Goal: Transaction & Acquisition: Purchase product/service

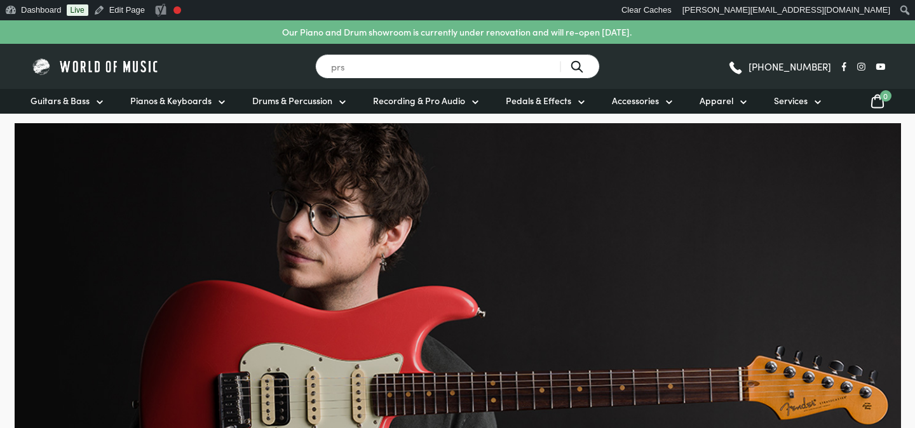
type input "prs"
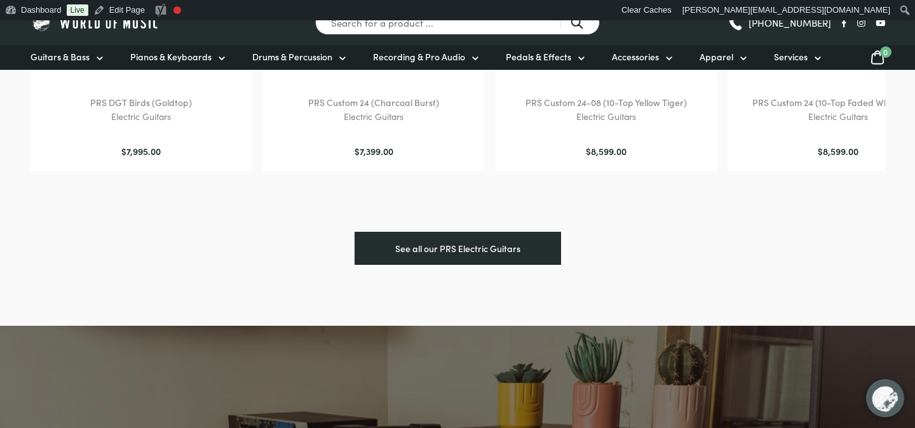
scroll to position [880, 0]
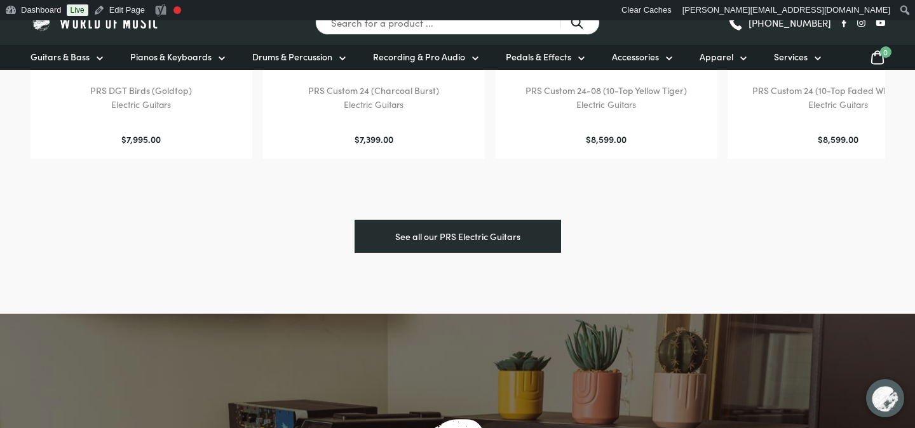
click at [443, 248] on link "See all our PRS Electric Guitars" at bounding box center [457, 236] width 206 height 33
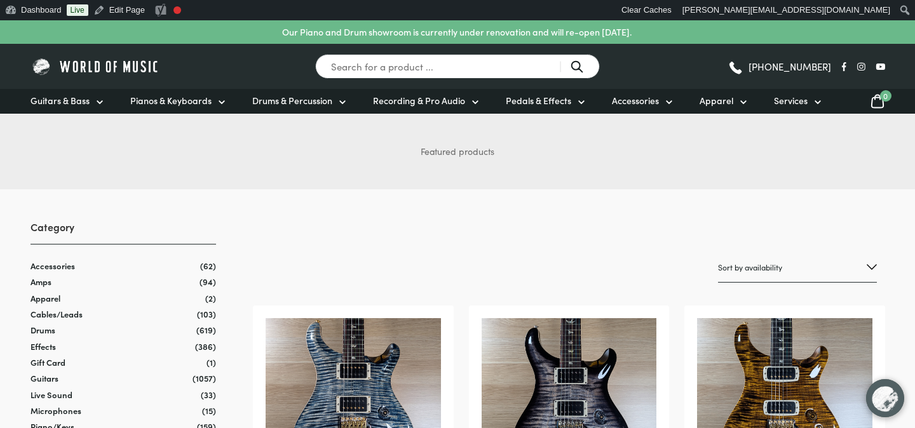
click at [133, 60] on img at bounding box center [95, 67] width 130 height 20
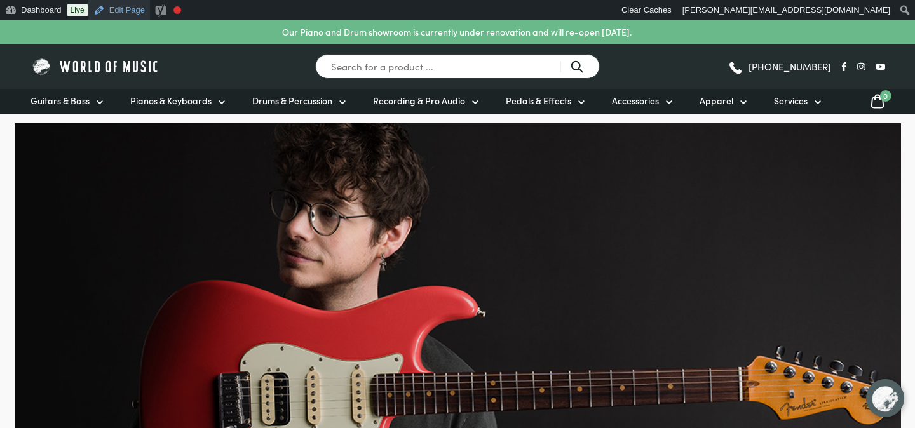
click at [119, 13] on link "Edit Page" at bounding box center [119, 10] width 62 height 20
click at [400, 67] on input "Search for a product ..." at bounding box center [457, 66] width 285 height 25
type input "prs"
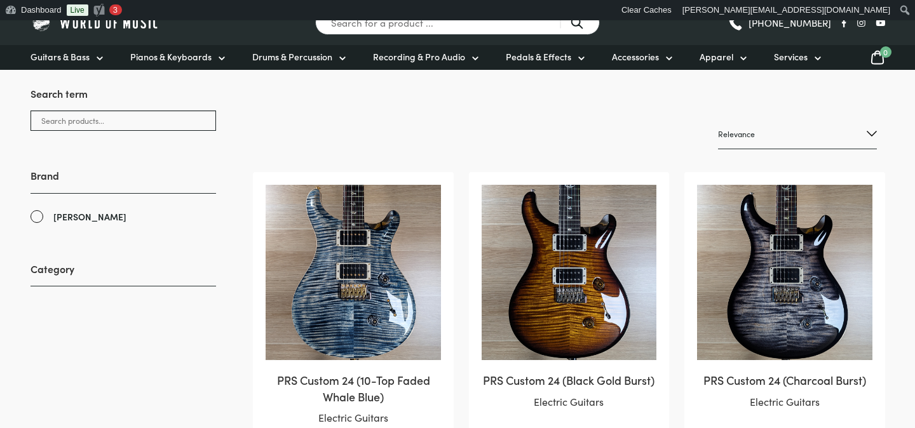
scroll to position [246, 0]
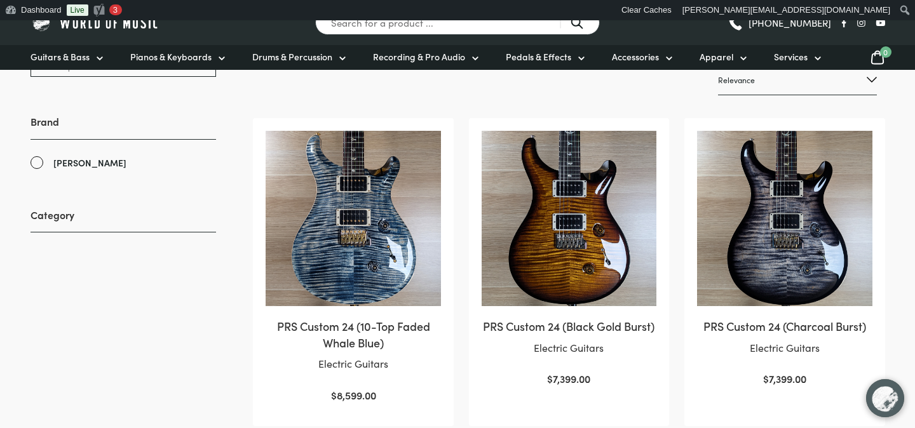
click at [548, 232] on img at bounding box center [568, 218] width 175 height 175
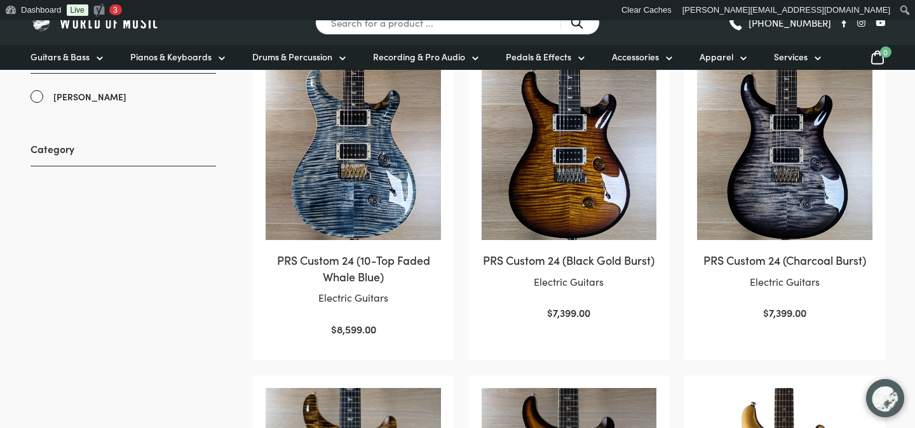
scroll to position [530, 0]
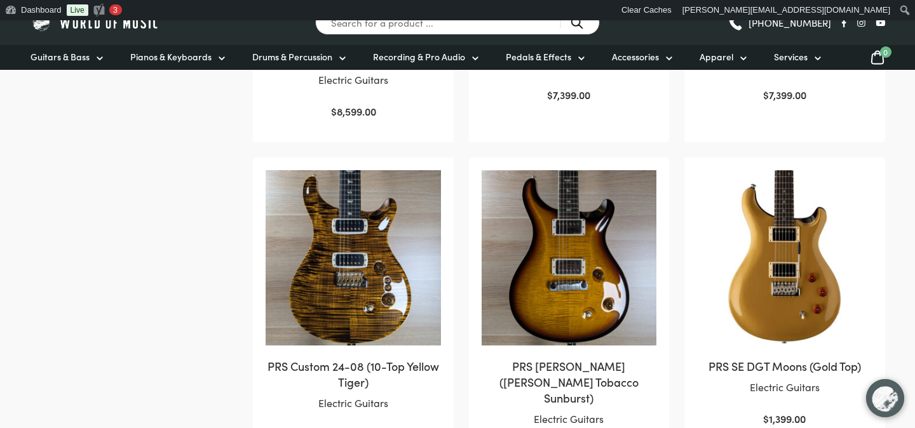
click at [548, 232] on img at bounding box center [568, 257] width 175 height 175
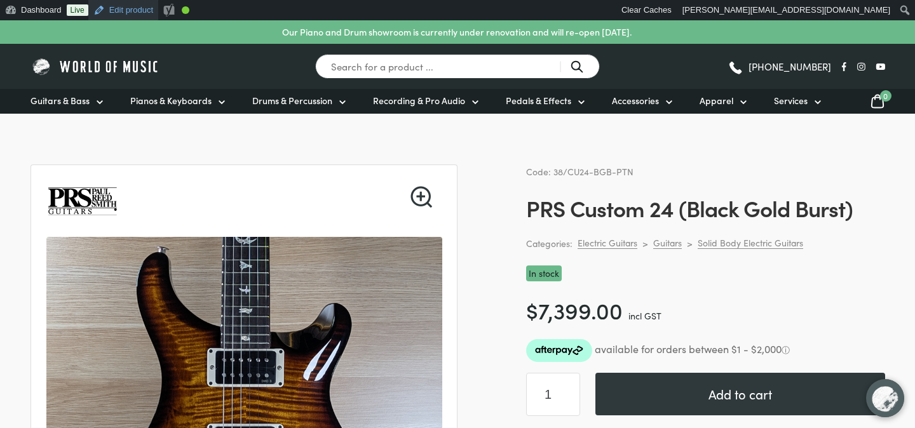
click at [138, 16] on link "Edit product" at bounding box center [123, 10] width 70 height 20
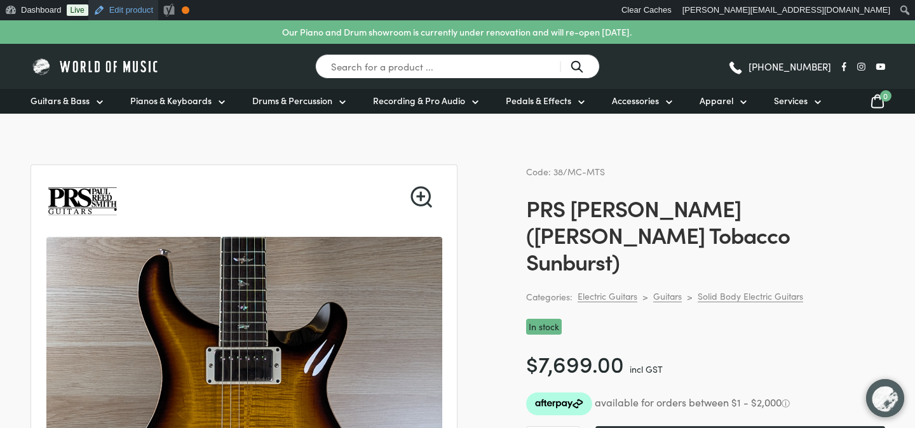
click at [139, 17] on link "Edit product" at bounding box center [123, 10] width 70 height 20
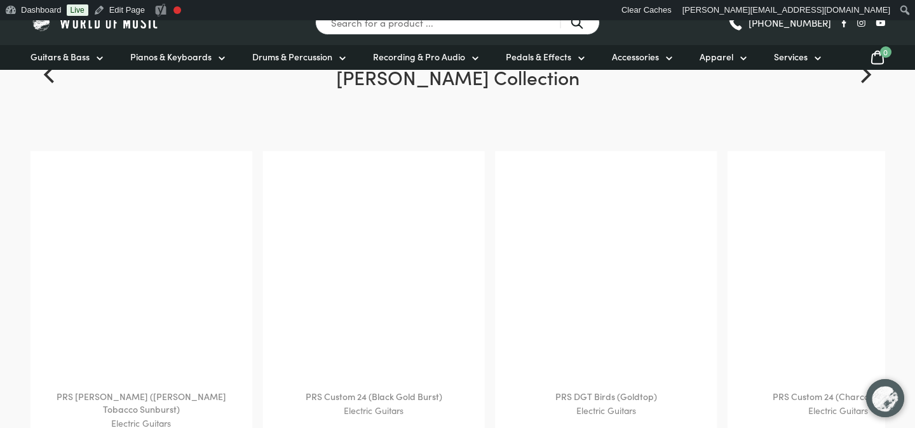
scroll to position [584, 0]
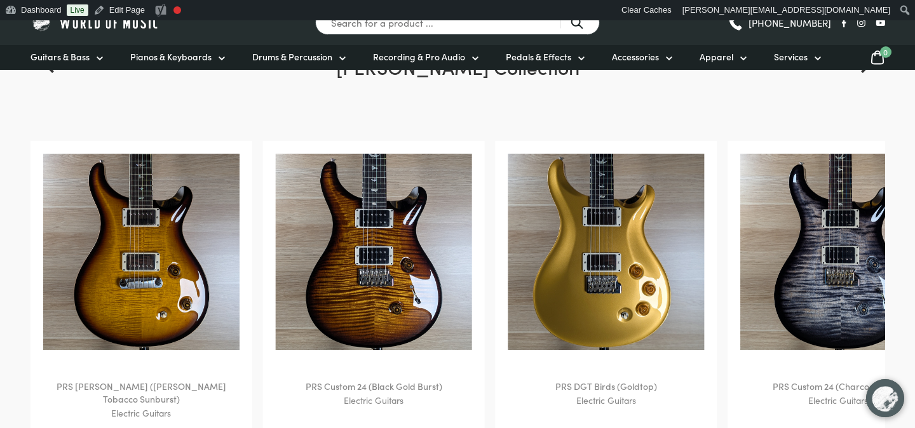
click at [507, 230] on img at bounding box center [605, 252] width 197 height 197
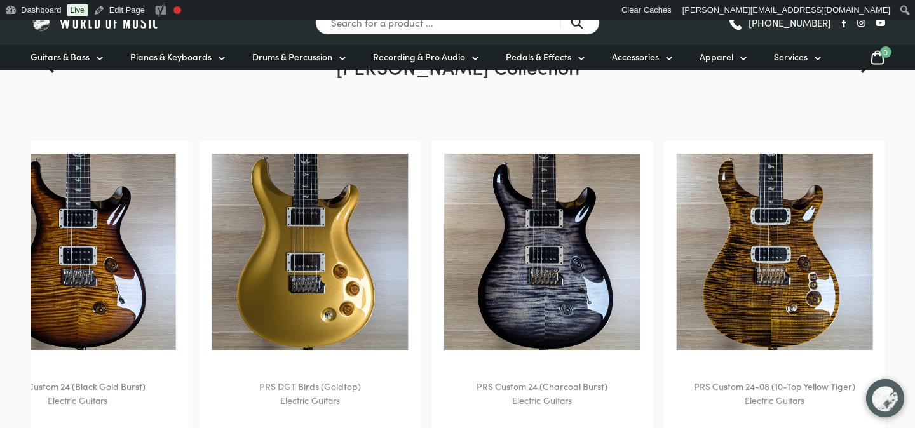
click at [444, 239] on img at bounding box center [542, 252] width 197 height 197
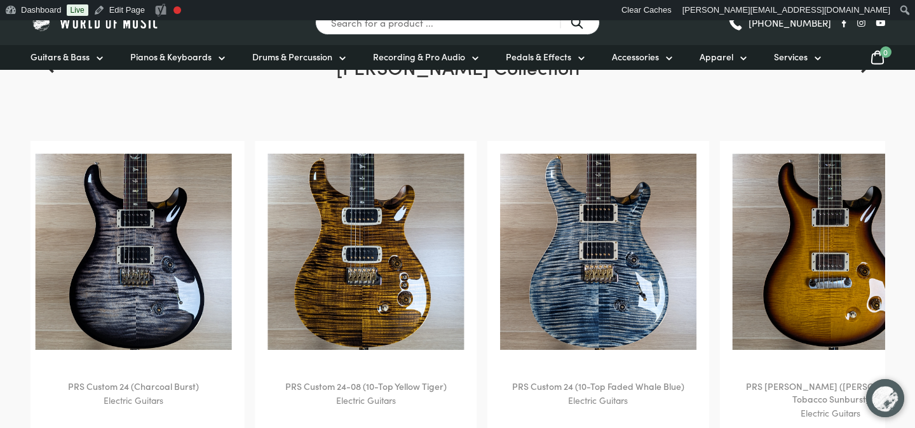
click at [500, 245] on img at bounding box center [598, 252] width 197 height 197
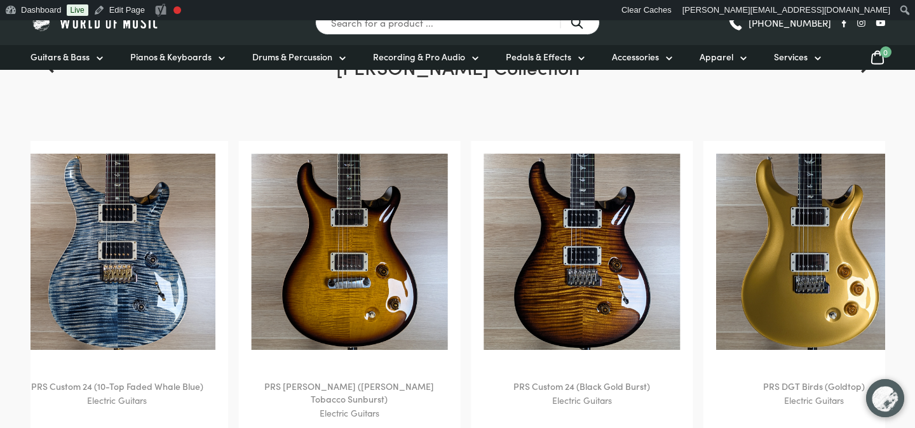
click at [483, 229] on img at bounding box center [581, 252] width 197 height 197
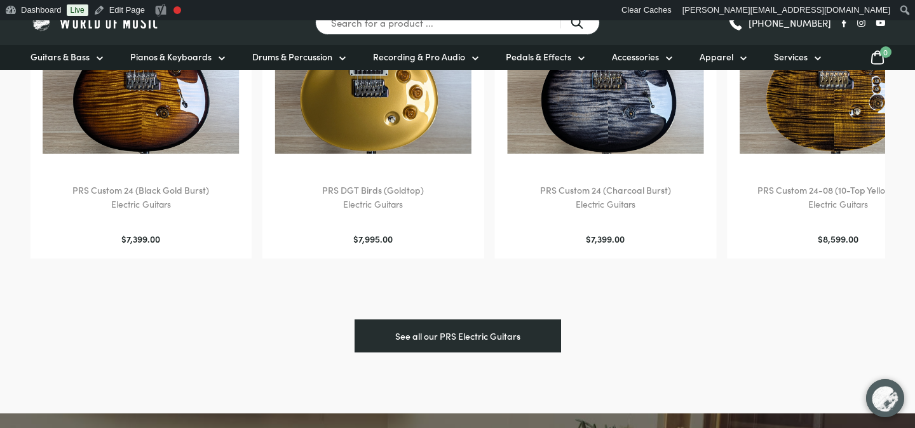
scroll to position [793, 0]
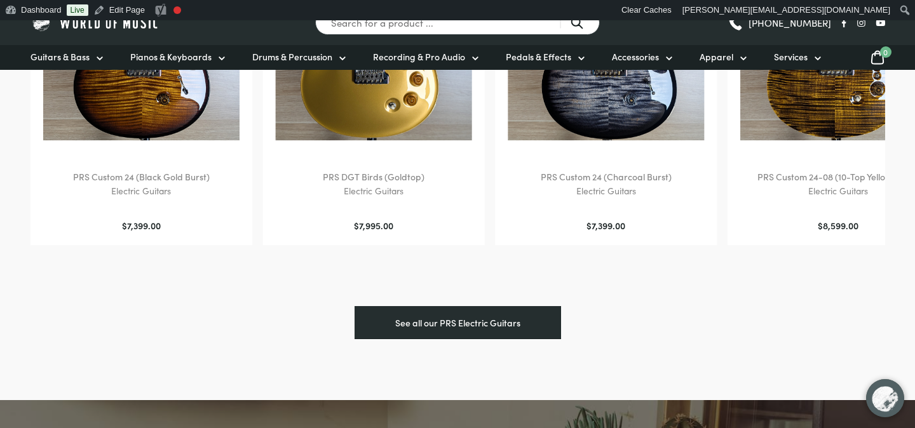
click at [462, 331] on link "See all our PRS Electric Guitars" at bounding box center [457, 322] width 206 height 33
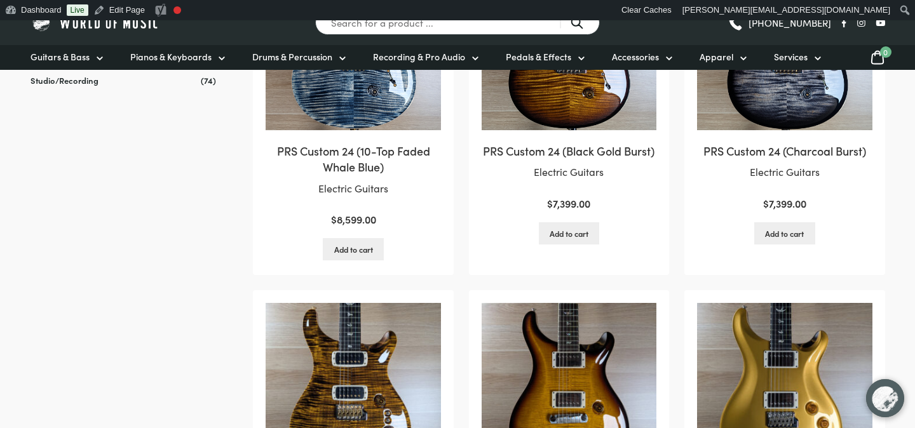
scroll to position [348, 0]
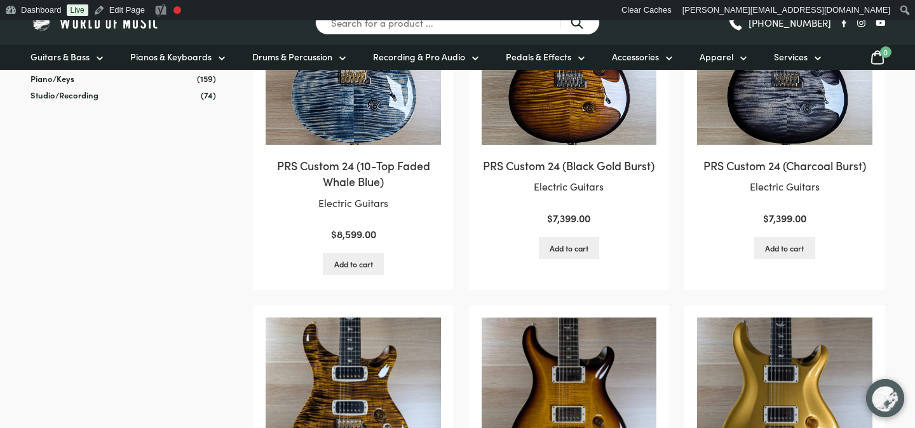
click at [413, 137] on img at bounding box center [352, 57] width 175 height 175
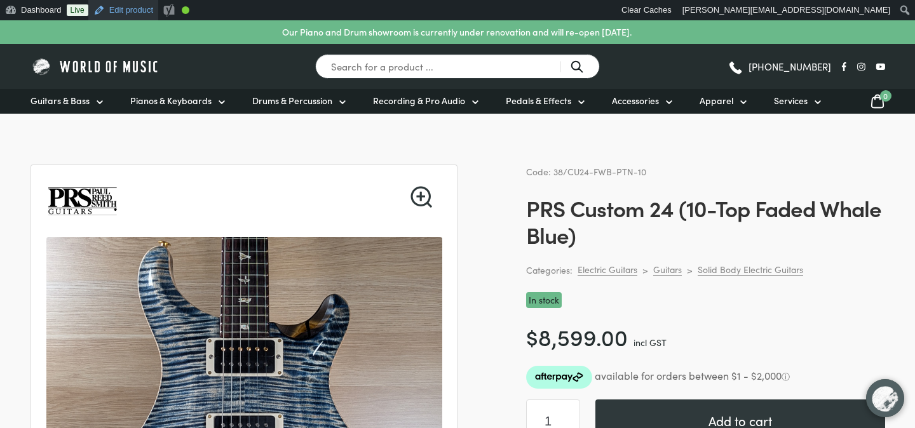
click at [130, 19] on link "Edit product" at bounding box center [123, 10] width 70 height 20
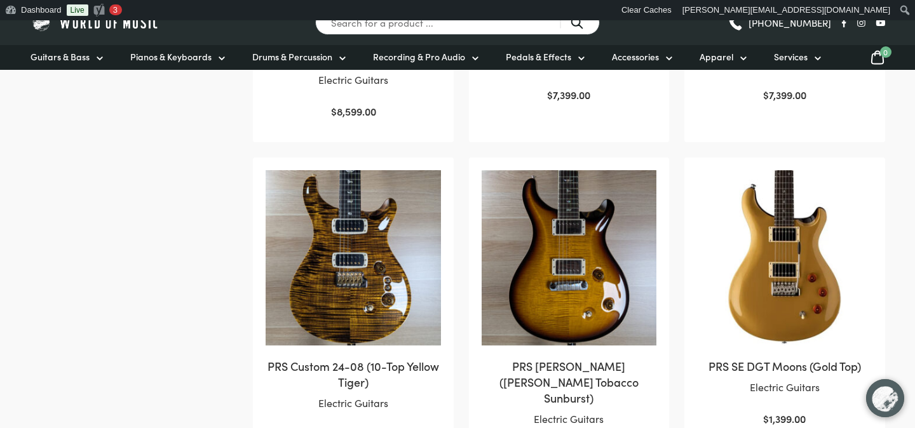
scroll to position [530, 0]
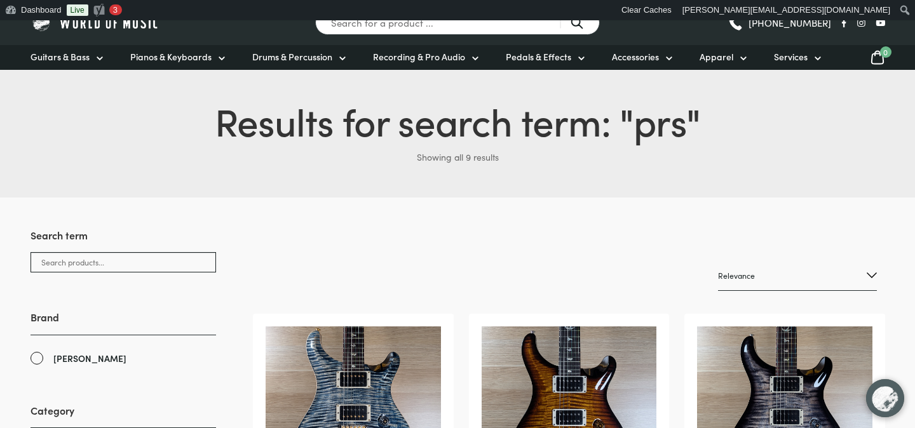
scroll to position [49, 0]
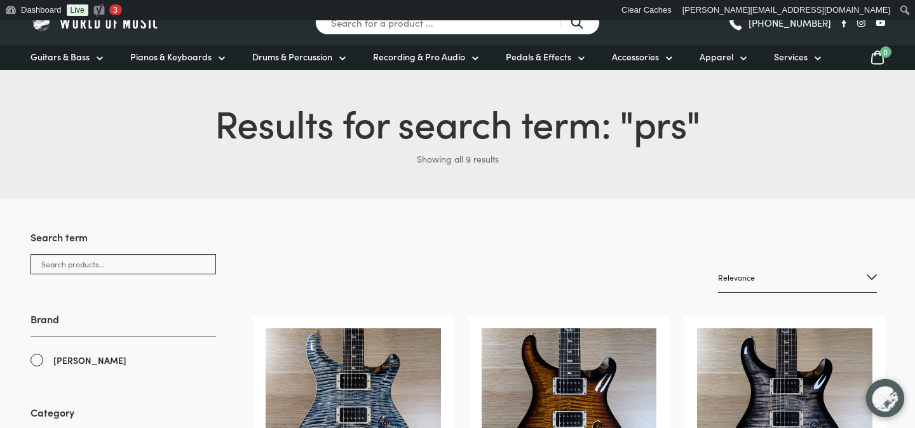
click at [138, 24] on img at bounding box center [95, 23] width 130 height 20
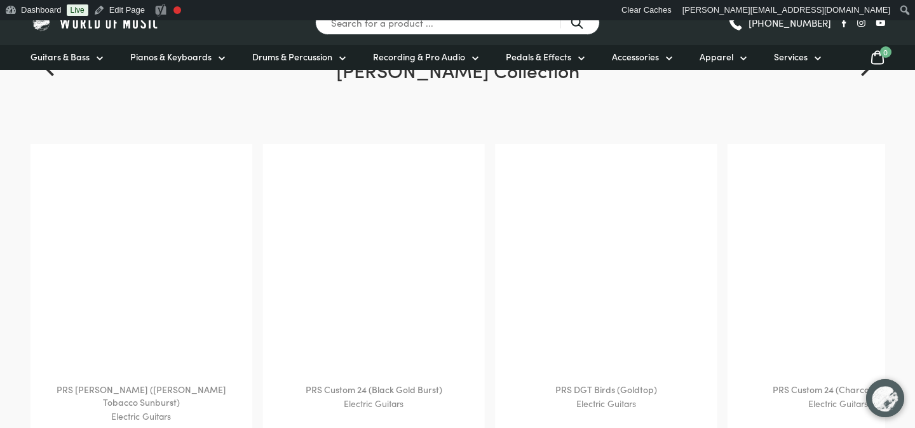
scroll to position [594, 0]
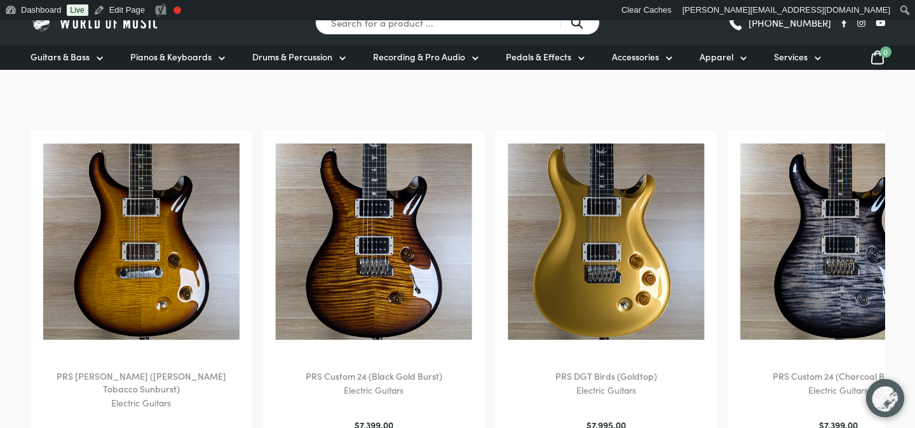
click at [507, 230] on img at bounding box center [605, 242] width 197 height 197
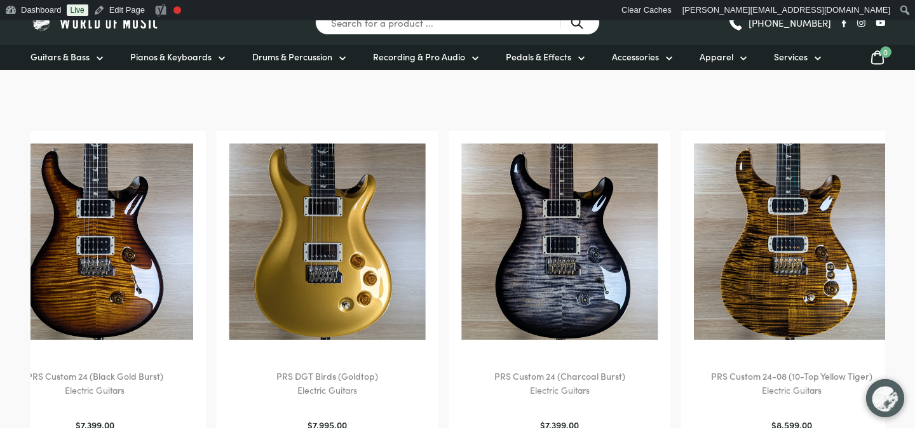
click at [458, 246] on div "PRS Custom 24 (Charcoal Burst) Electric Guitars $ 7,399.00" at bounding box center [559, 288] width 222 height 314
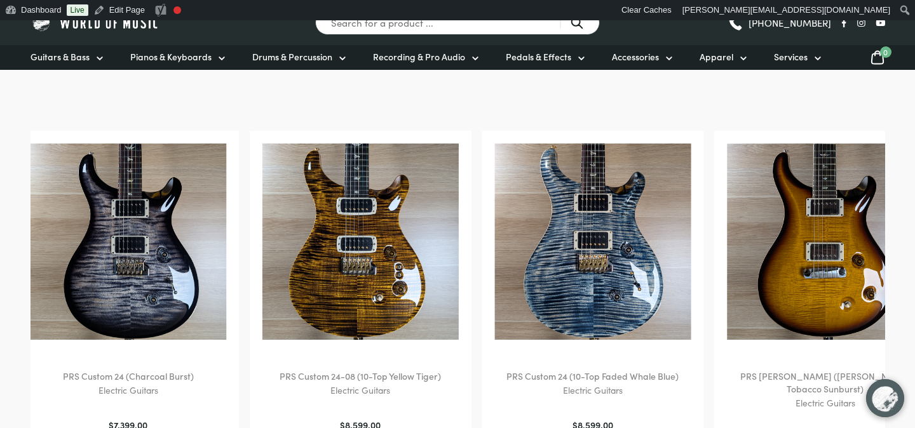
click at [494, 252] on img at bounding box center [592, 242] width 197 height 197
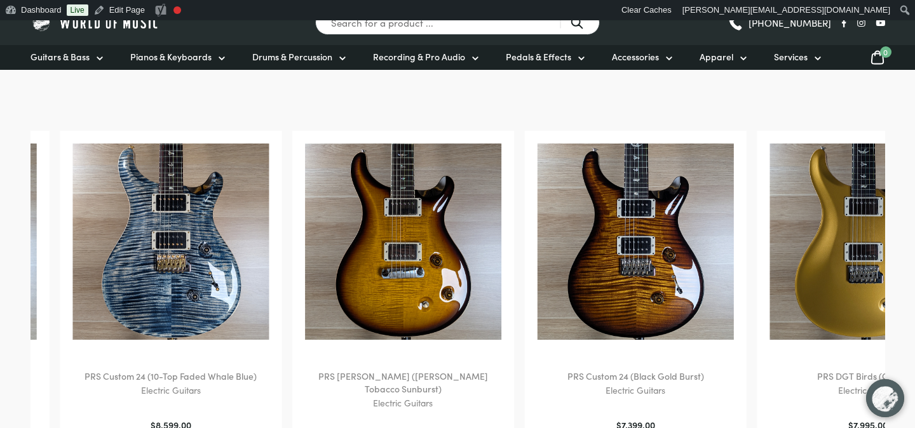
click at [415, 260] on img at bounding box center [403, 242] width 197 height 197
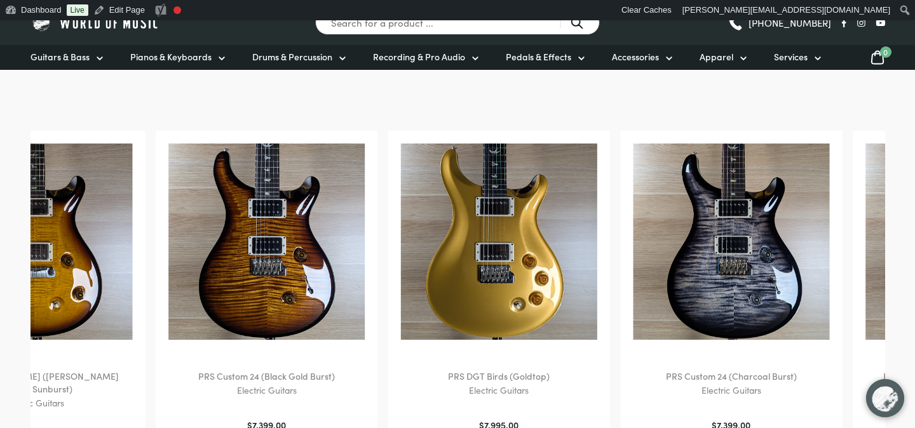
click at [478, 256] on img at bounding box center [498, 242] width 197 height 197
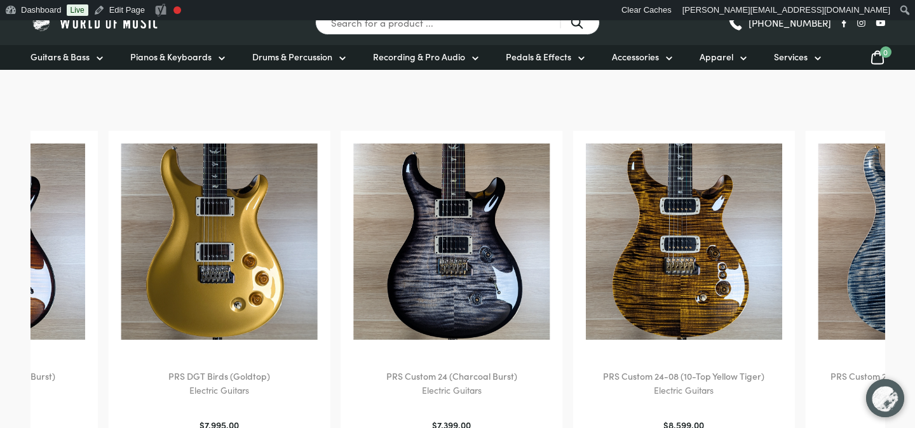
click at [456, 246] on img at bounding box center [451, 242] width 197 height 197
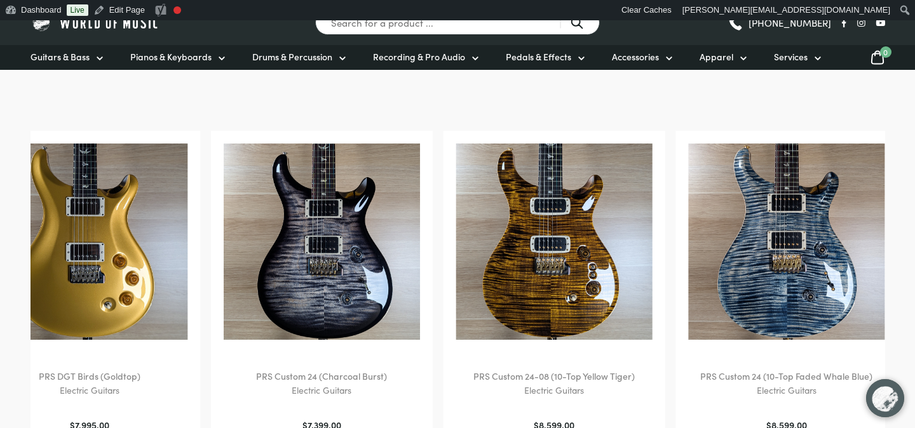
click at [515, 239] on img at bounding box center [553, 242] width 197 height 197
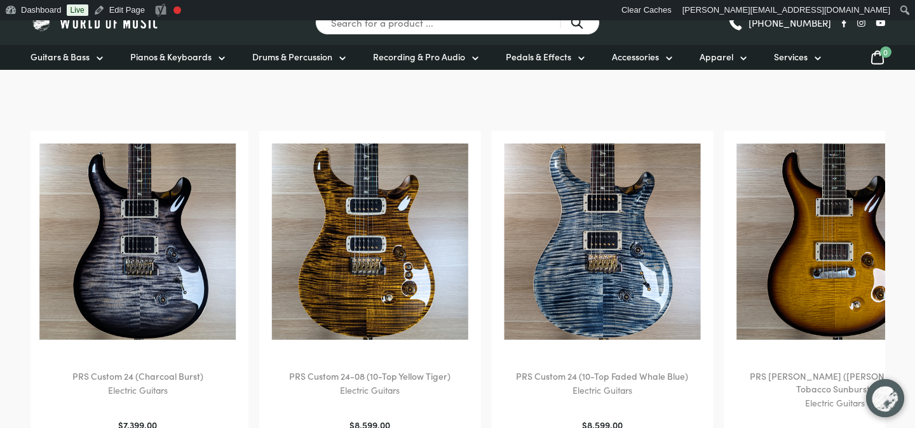
click at [516, 229] on img at bounding box center [602, 242] width 197 height 197
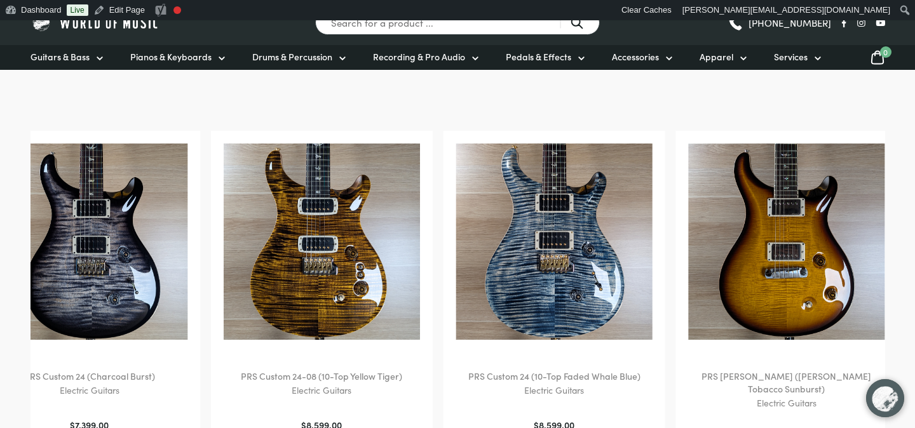
click at [552, 261] on img at bounding box center [553, 242] width 197 height 197
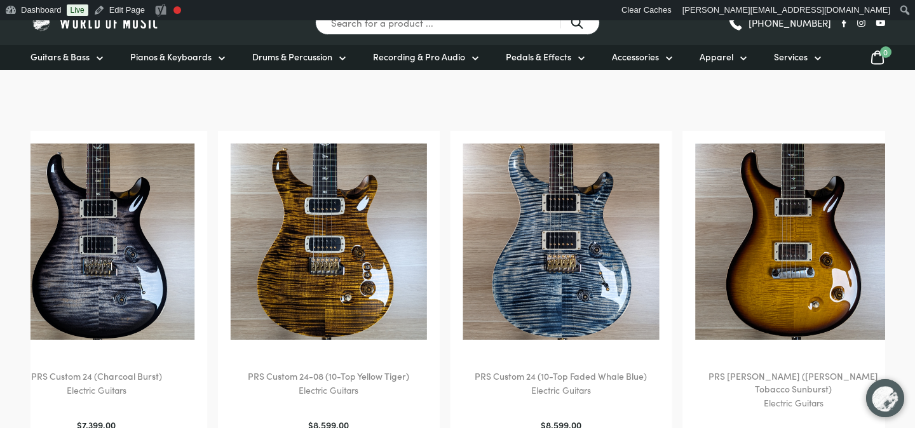
click at [650, 262] on img at bounding box center [560, 242] width 197 height 197
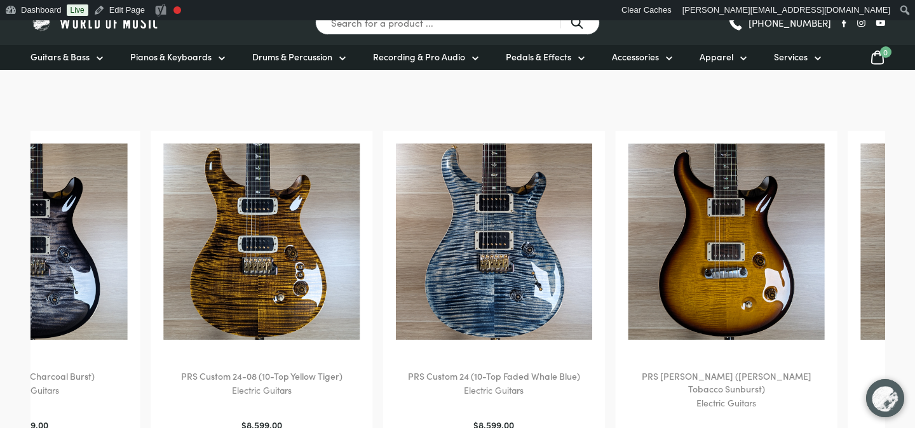
click at [579, 254] on img at bounding box center [493, 242] width 197 height 197
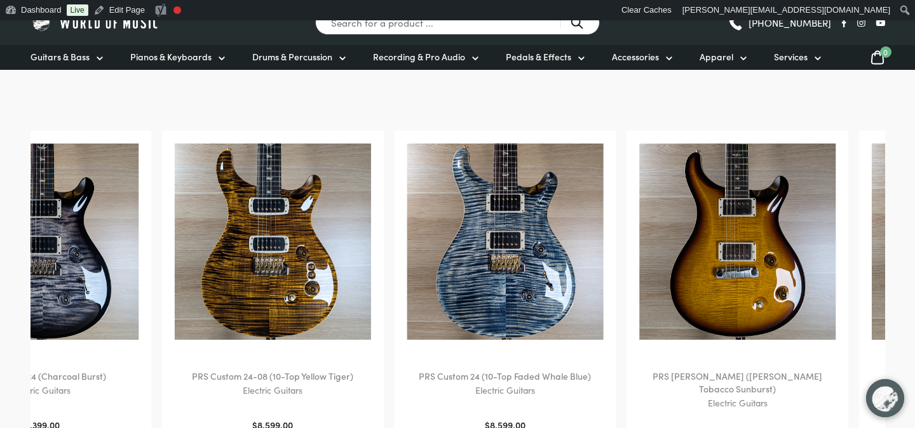
click at [550, 255] on img at bounding box center [504, 242] width 197 height 197
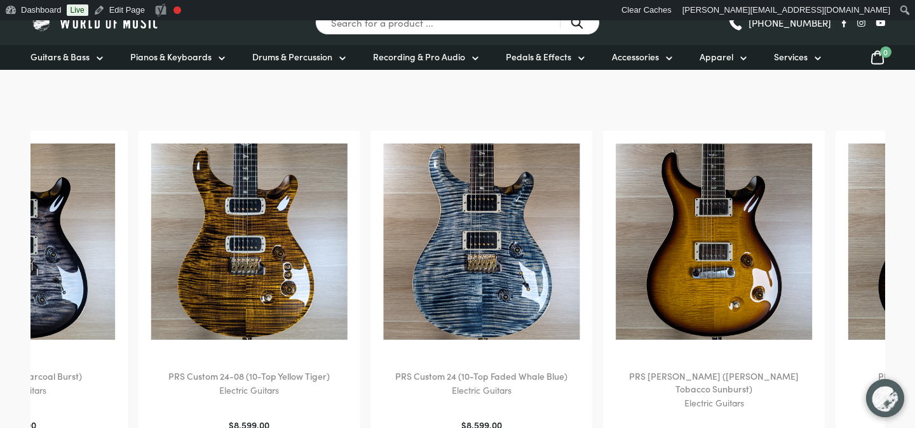
click at [497, 259] on img at bounding box center [481, 242] width 197 height 197
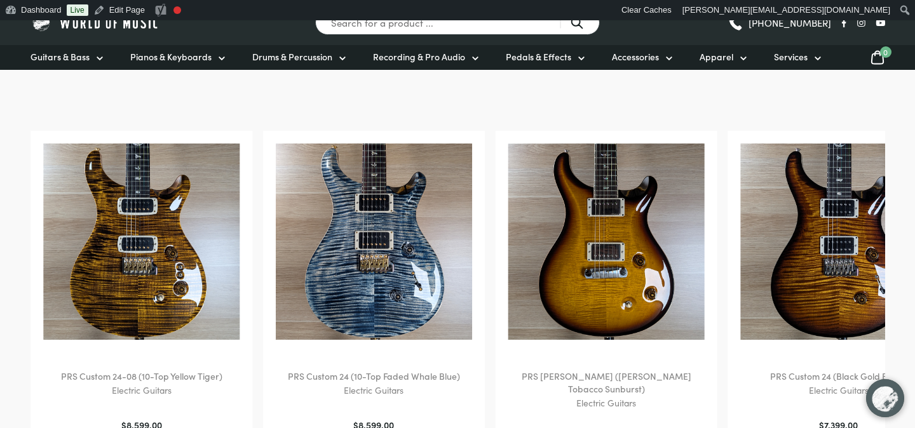
click at [408, 241] on img at bounding box center [374, 242] width 197 height 197
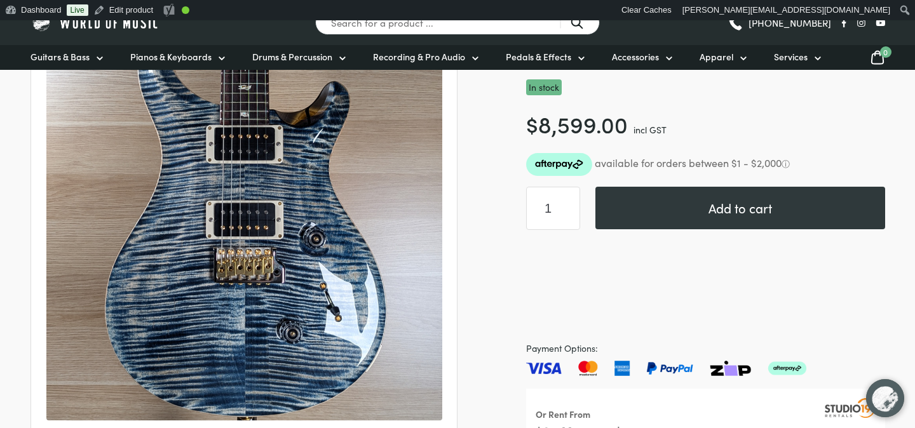
scroll to position [203, 0]
